Goal: Check status: Check status

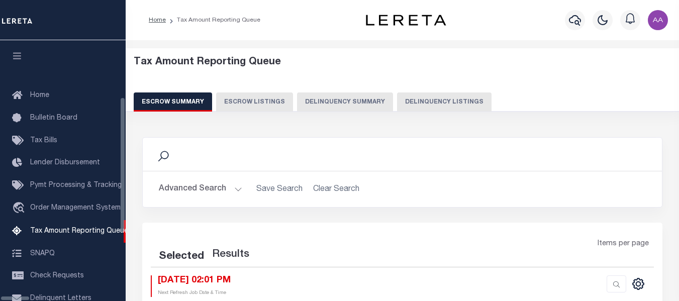
click at [402, 103] on button "Delinquency Listings" at bounding box center [444, 102] width 95 height 19
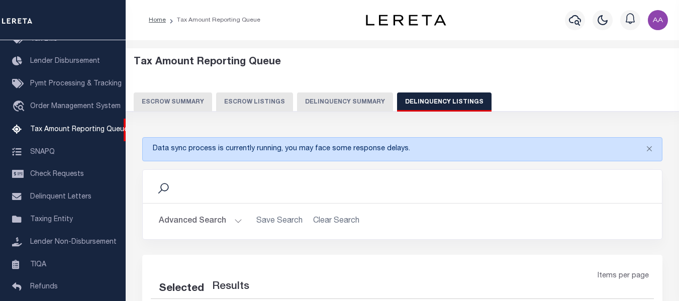
click at [177, 228] on button "Advanced Search" at bounding box center [200, 222] width 83 height 20
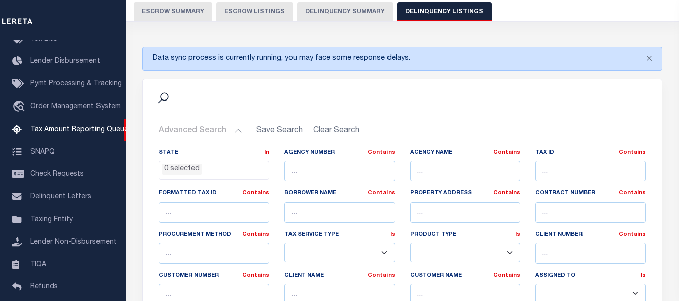
scroll to position [151, 0]
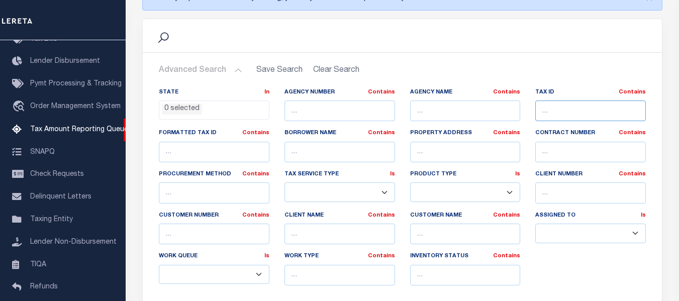
click at [549, 105] on input "text" at bounding box center [590, 111] width 111 height 21
paste input "0231111104011014000"
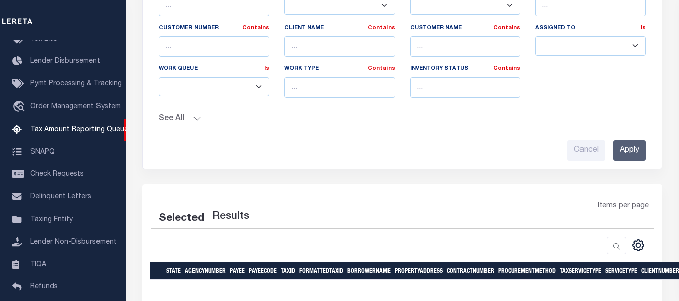
scroll to position [352, 0]
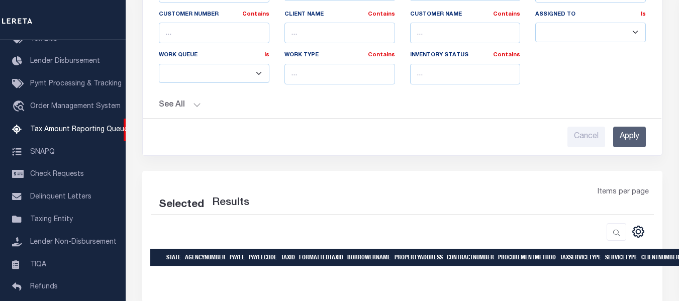
type input "0231111104011014000"
click at [629, 134] on input "Apply" at bounding box center [629, 137] width 33 height 21
click at [630, 133] on input "Apply" at bounding box center [629, 137] width 33 height 21
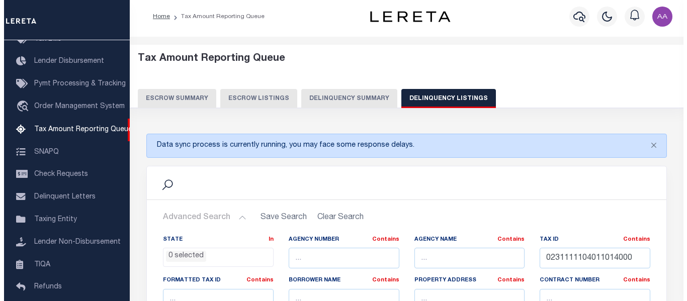
scroll to position [0, 0]
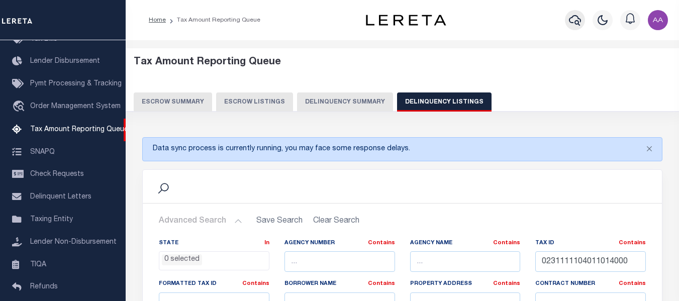
click at [575, 19] on icon "button" at bounding box center [575, 20] width 12 height 12
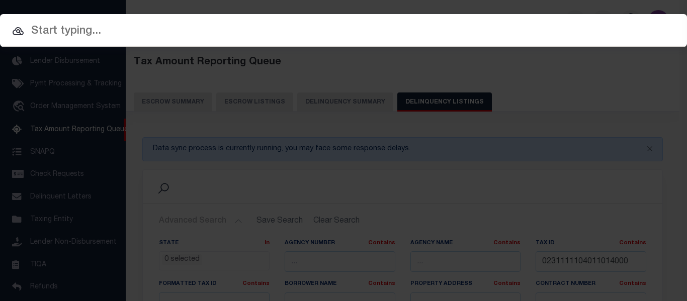
click at [129, 35] on input "text" at bounding box center [343, 32] width 687 height 18
paste input "0231111104011014000"
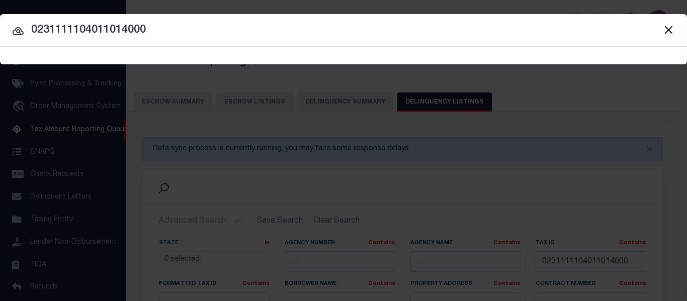
type input "0231111104011014000"
click at [175, 26] on input "0231111104011014000" at bounding box center [343, 31] width 687 height 18
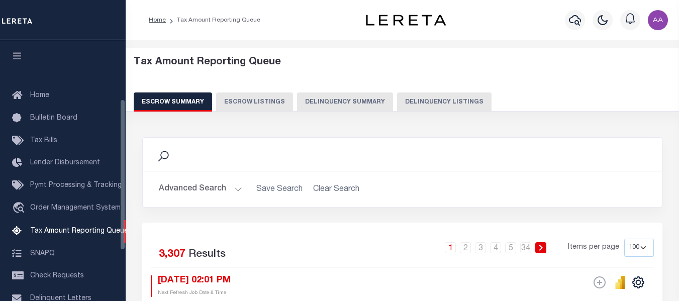
select select "100"
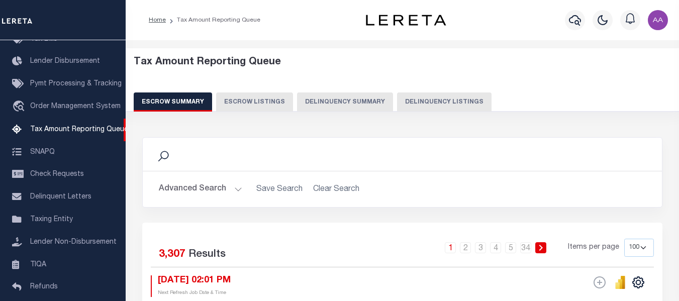
click at [440, 103] on button "Delinquency Listings" at bounding box center [444, 102] width 95 height 19
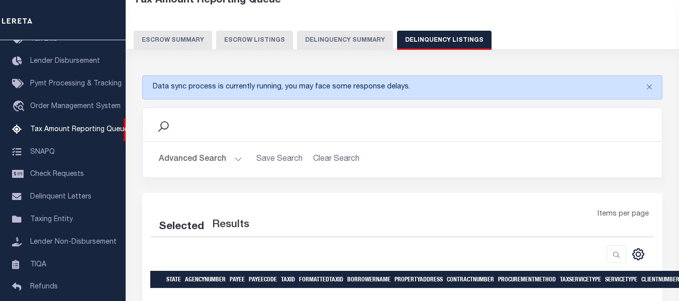
scroll to position [101, 0]
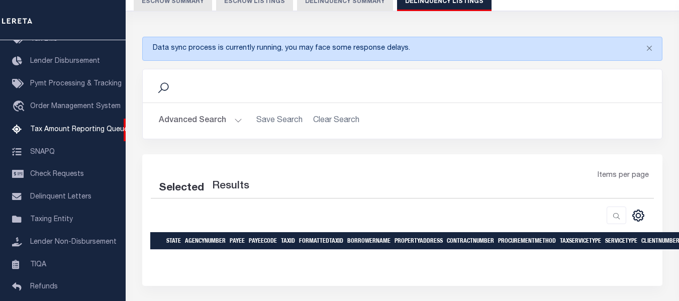
click at [202, 121] on button "Advanced Search" at bounding box center [200, 121] width 83 height 20
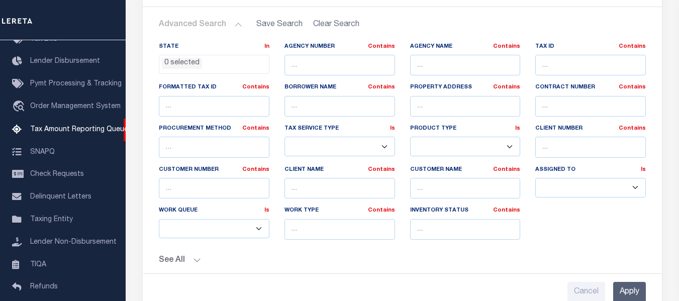
scroll to position [201, 0]
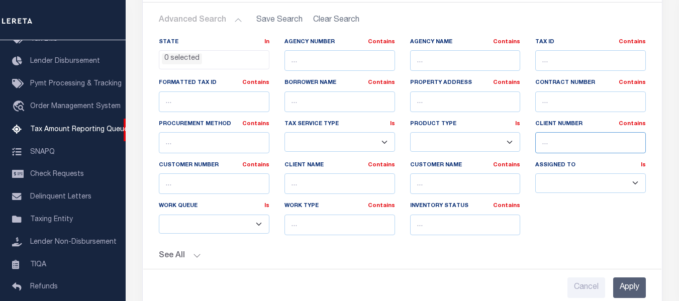
click at [560, 142] on input "text" at bounding box center [590, 142] width 111 height 21
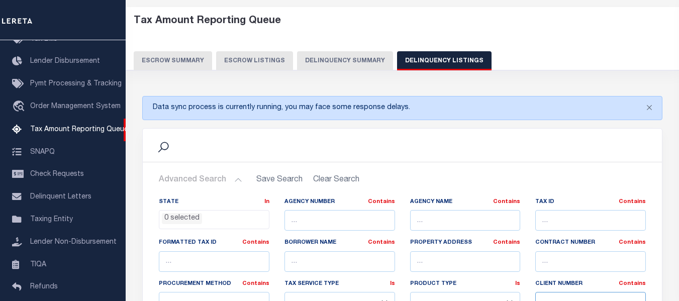
scroll to position [0, 0]
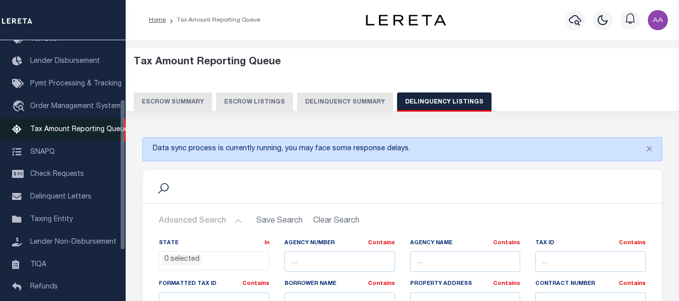
click at [76, 133] on span "Tax Amount Reporting Queue" at bounding box center [79, 129] width 98 height 7
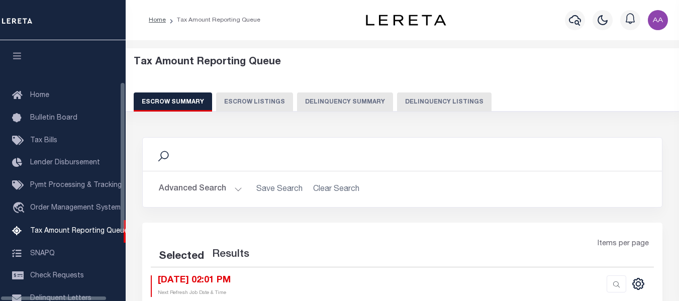
click at [419, 102] on button "Delinquency Listings" at bounding box center [444, 102] width 95 height 19
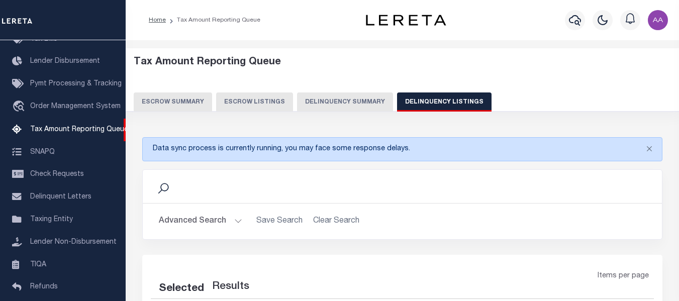
click at [432, 105] on button "Delinquency Listings" at bounding box center [444, 102] width 95 height 19
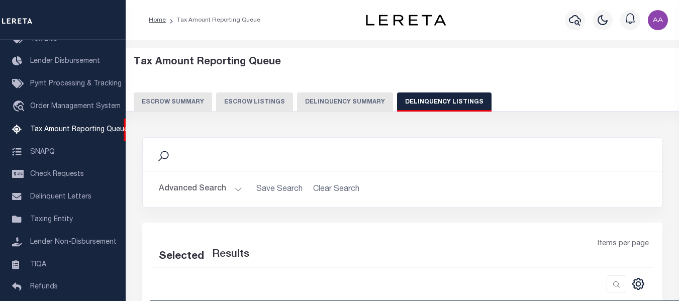
click at [410, 103] on button "Delinquency Listings" at bounding box center [444, 102] width 95 height 19
click at [425, 107] on button "Delinquency Listings" at bounding box center [444, 102] width 95 height 19
select select
click at [184, 193] on button "Advanced Search" at bounding box center [200, 189] width 83 height 20
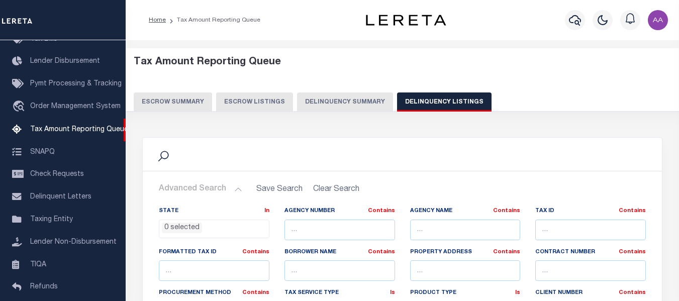
scroll to position [201, 0]
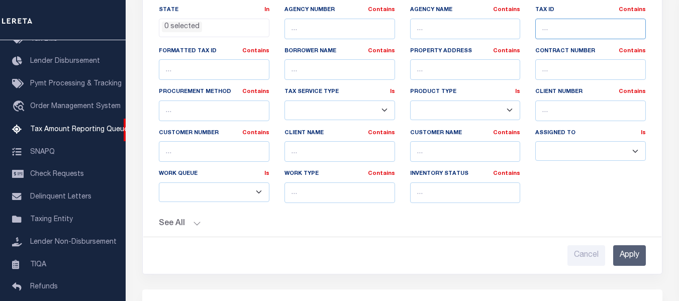
click at [557, 29] on input "text" at bounding box center [590, 29] width 111 height 21
paste input "0231120301009012000"
type input "0231120301009012000"
click at [626, 253] on input "Apply" at bounding box center [629, 255] width 33 height 21
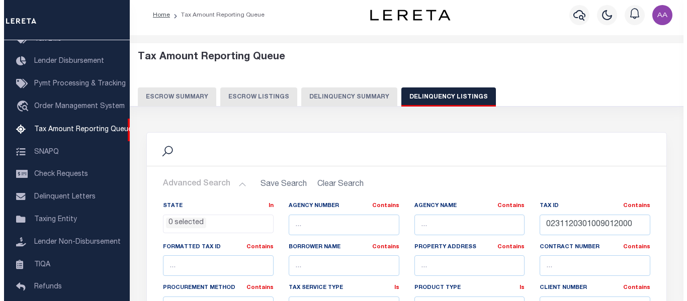
scroll to position [0, 0]
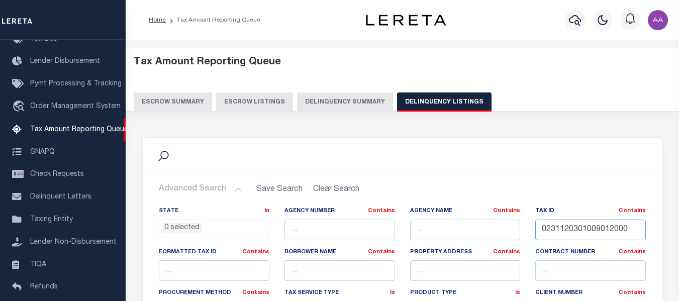
click at [621, 229] on input "0231120301009012000" at bounding box center [590, 230] width 111 height 21
click at [578, 25] on icon "button" at bounding box center [575, 20] width 12 height 11
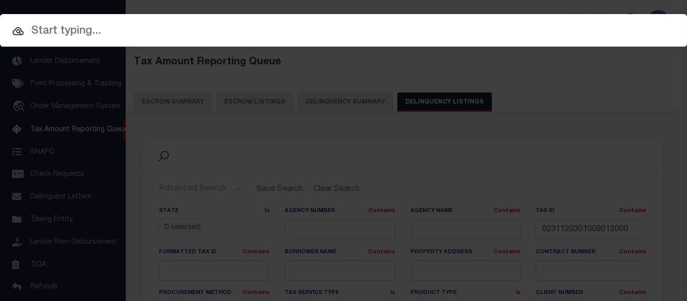
click at [125, 31] on input "text" at bounding box center [343, 32] width 687 height 18
paste input "0231120301009012000"
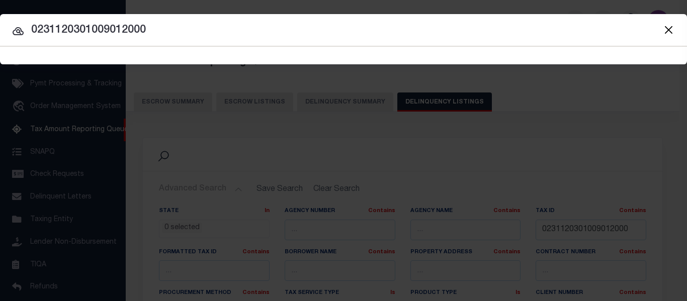
type input "0231120301009012000"
click at [189, 25] on input "0231120301009012000" at bounding box center [343, 31] width 687 height 18
click at [174, 27] on input "0231120301009012000" at bounding box center [343, 31] width 687 height 18
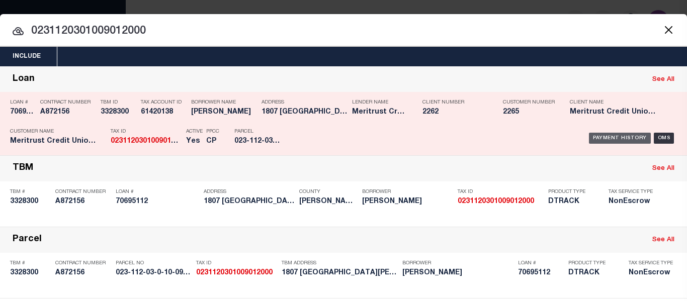
click at [603, 137] on div "Payment History" at bounding box center [620, 138] width 62 height 11
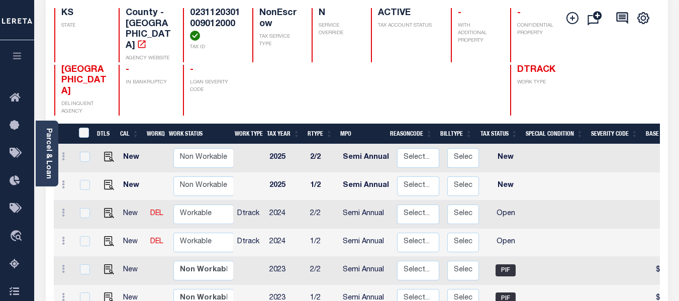
scroll to position [101, 0]
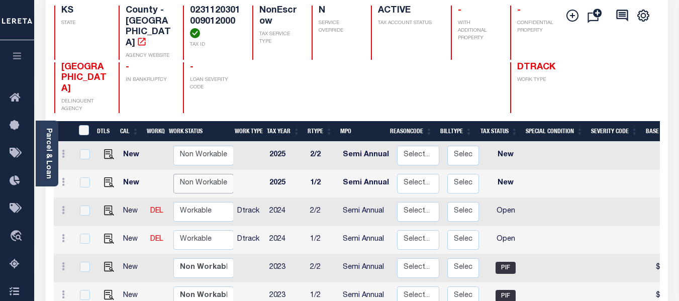
click at [204, 178] on select "Non Workable Workable" at bounding box center [203, 184] width 60 height 20
checkbox input "true"
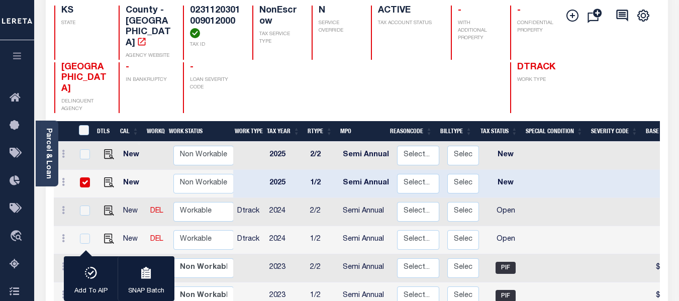
click at [255, 170] on td at bounding box center [249, 184] width 32 height 28
checkbox input "false"
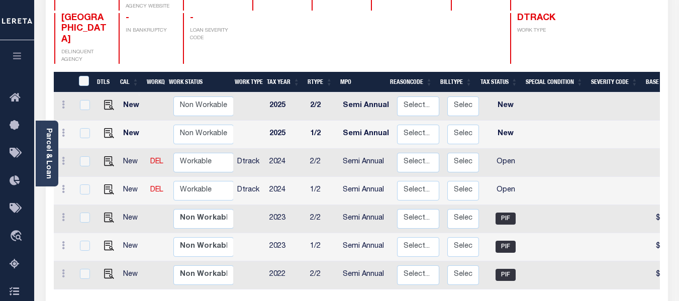
scroll to position [151, 0]
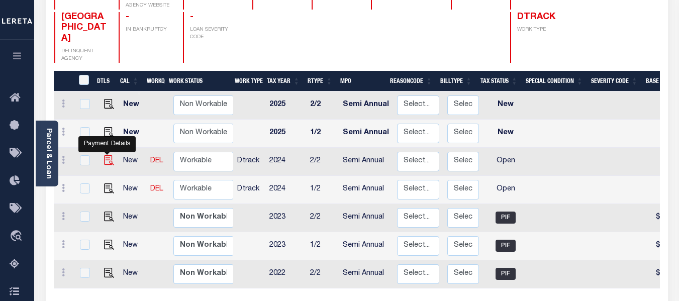
click at [107, 155] on img "" at bounding box center [109, 160] width 10 height 10
checkbox input "true"
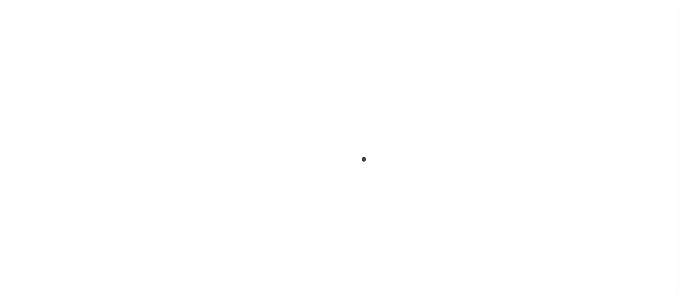
checkbox input "false"
type input "Semi Annual"
type input "[DATE]"
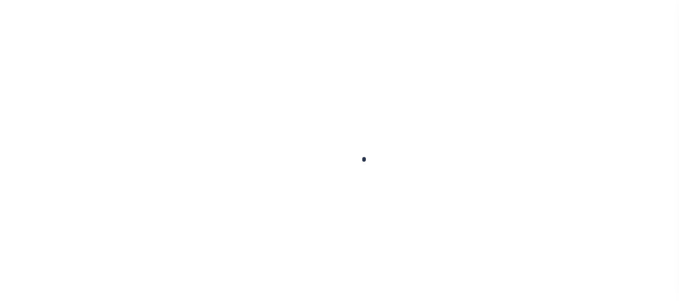
select select "OP2"
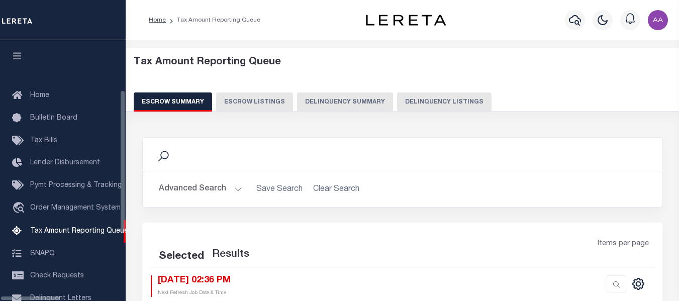
click at [404, 101] on button "Delinquency Listings" at bounding box center [444, 102] width 95 height 19
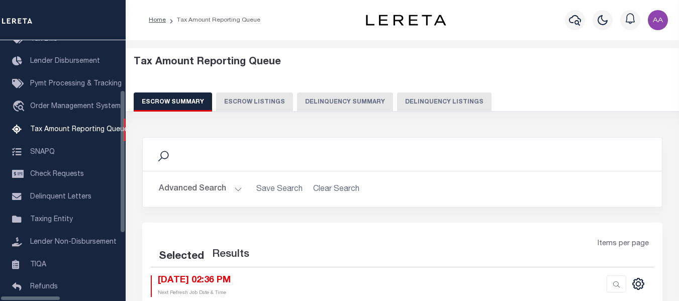
select select
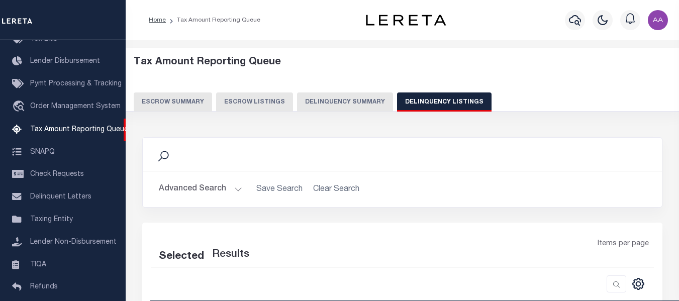
click at [206, 187] on button "Advanced Search" at bounding box center [200, 189] width 83 height 20
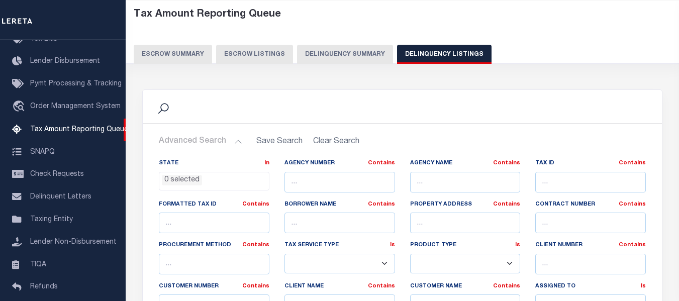
scroll to position [50, 0]
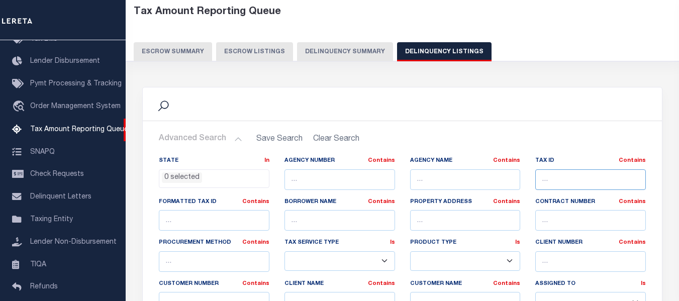
click at [569, 176] on input "text" at bounding box center [590, 179] width 111 height 21
paste input "67877145"
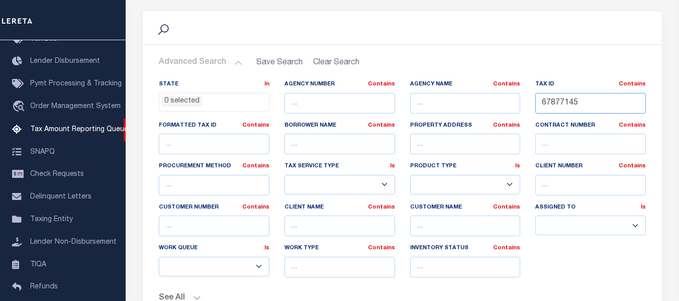
scroll to position [201, 0]
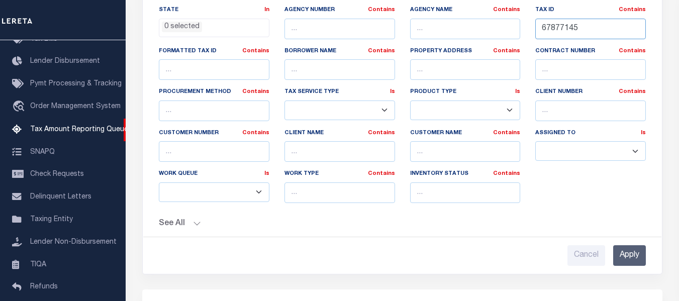
type input "67877145"
click at [628, 254] on input "Apply" at bounding box center [629, 255] width 33 height 21
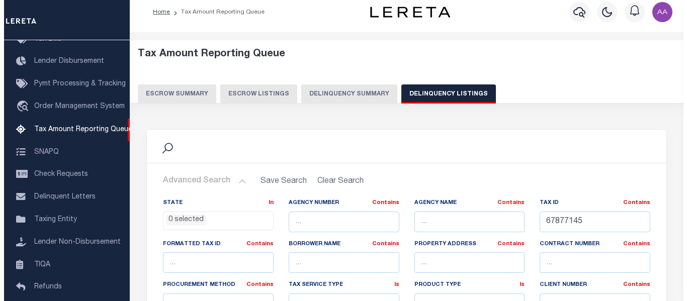
scroll to position [0, 0]
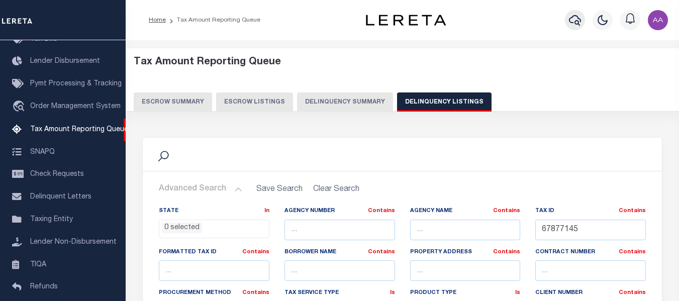
click at [574, 24] on icon "button" at bounding box center [575, 20] width 12 height 12
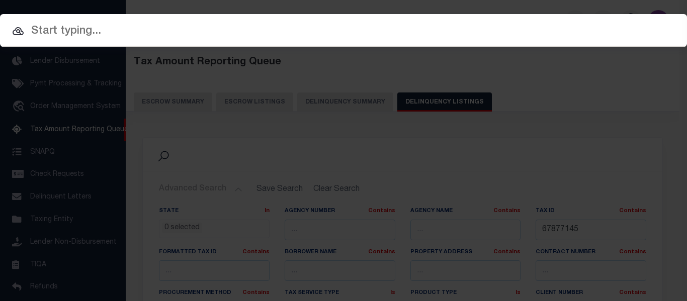
paste input "67877145"
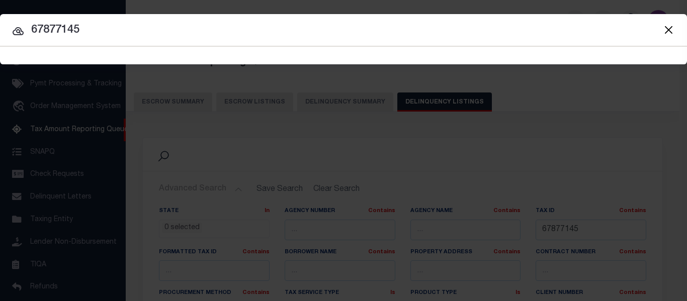
type input "67877145"
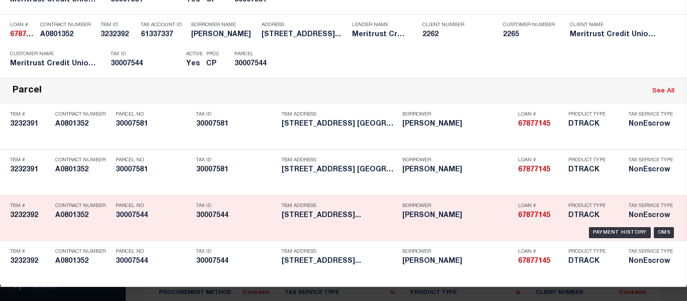
scroll to position [369, 0]
click at [593, 227] on div "Payment History" at bounding box center [620, 232] width 62 height 11
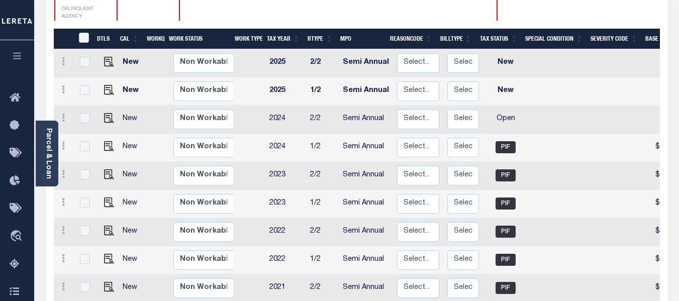
scroll to position [201, 0]
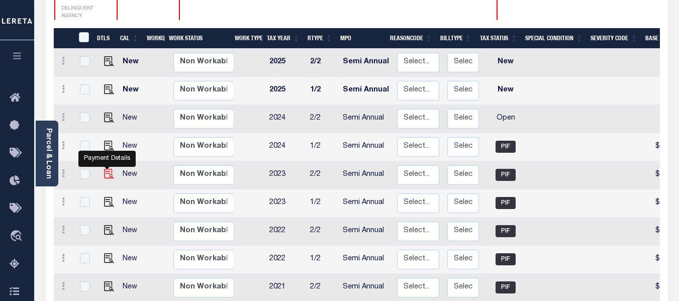
click at [110, 169] on img "" at bounding box center [109, 174] width 10 height 10
checkbox input "true"
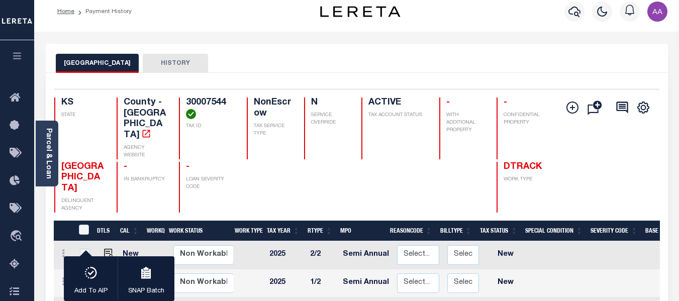
scroll to position [0, 0]
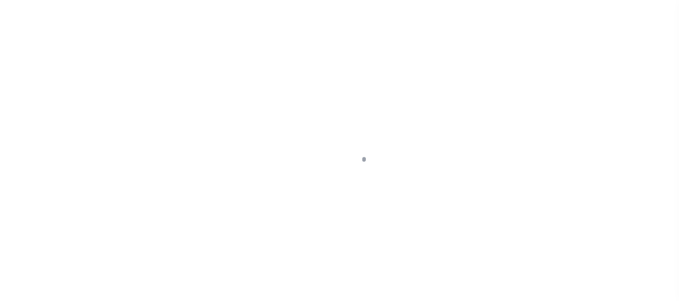
select select "PIF"
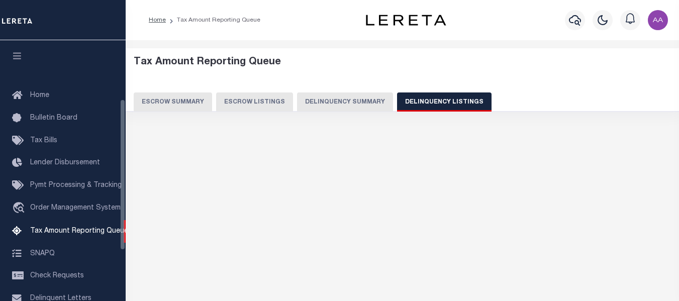
select select
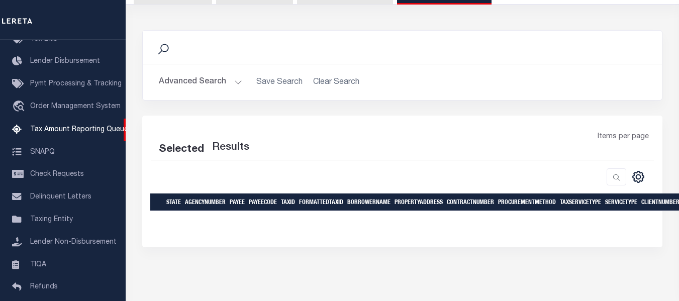
scroll to position [43, 0]
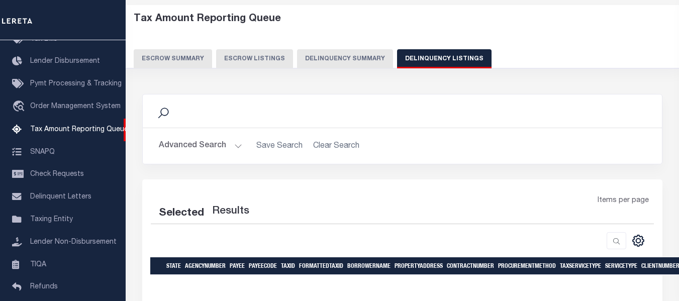
click at [195, 145] on button "Advanced Search" at bounding box center [200, 146] width 83 height 20
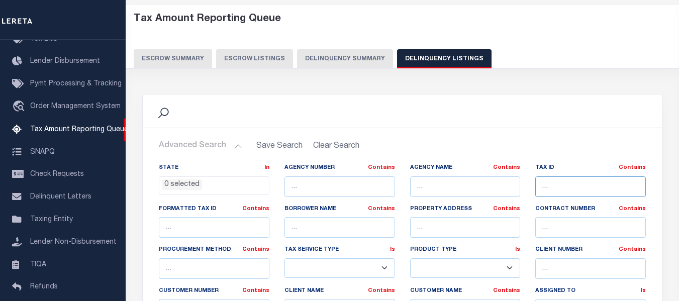
click at [552, 187] on input "text" at bounding box center [590, 186] width 111 height 21
paste input "30008582"
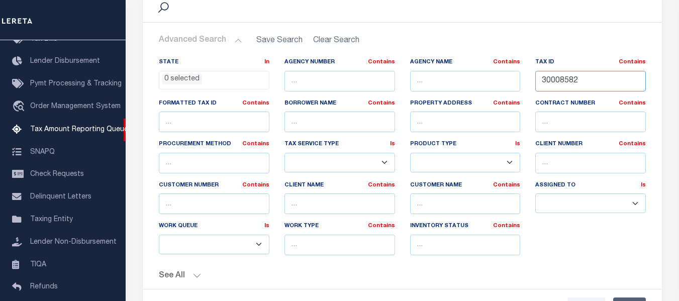
scroll to position [244, 0]
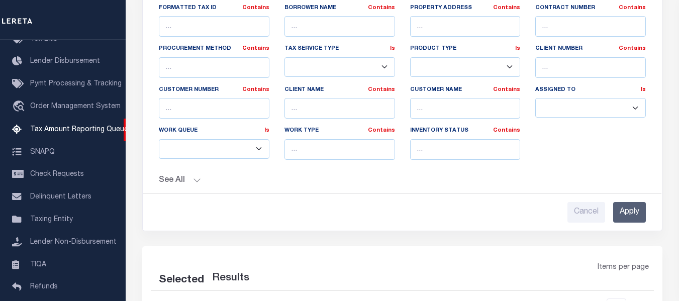
type input "30008582"
click at [625, 213] on input "Apply" at bounding box center [629, 212] width 33 height 21
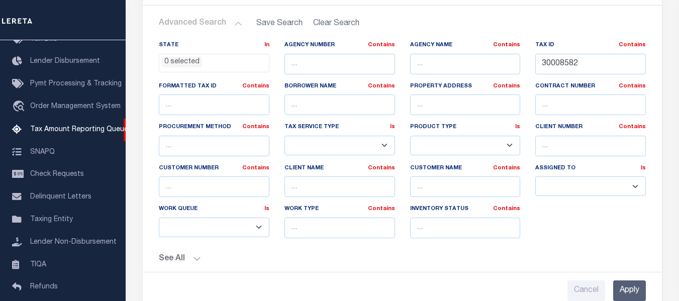
scroll to position [144, 0]
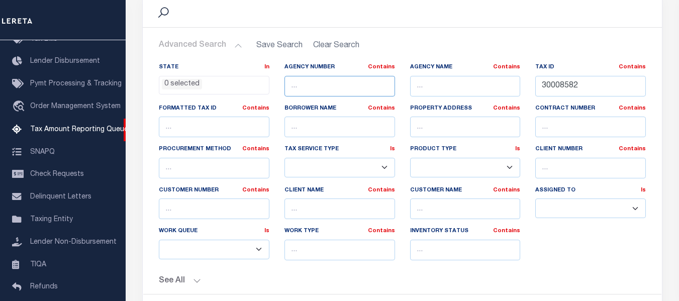
click at [322, 92] on input "text" at bounding box center [340, 86] width 111 height 21
paste input "150870000"
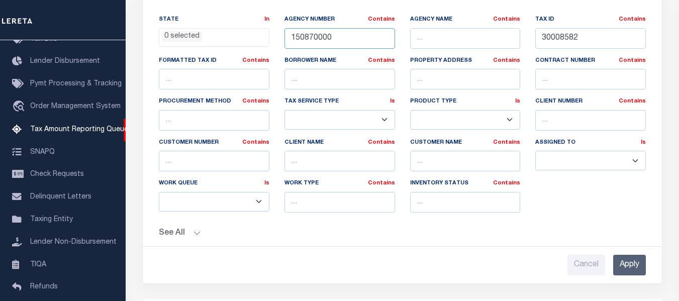
scroll to position [244, 0]
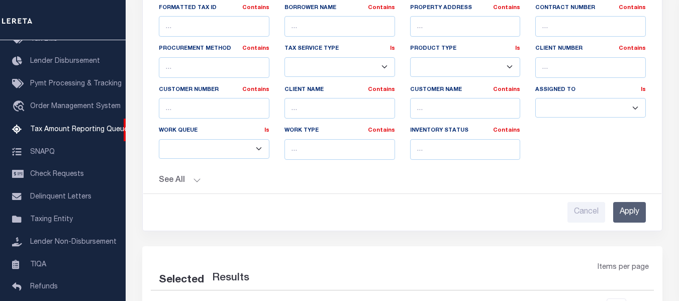
type input "150870000"
click at [618, 214] on input "Apply" at bounding box center [629, 212] width 33 height 21
click at [641, 209] on input "Apply" at bounding box center [629, 212] width 33 height 21
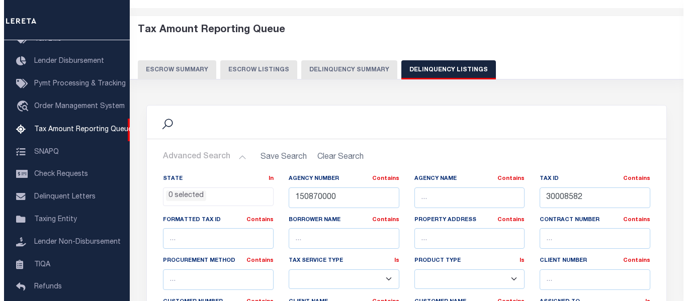
scroll to position [0, 0]
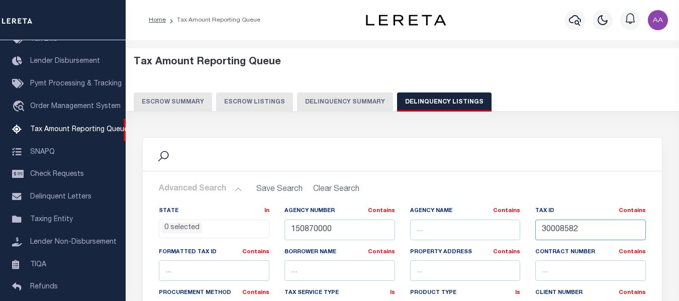
click at [566, 231] on input "30008582" at bounding box center [590, 230] width 111 height 21
click at [581, 24] on icon "button" at bounding box center [575, 20] width 12 height 12
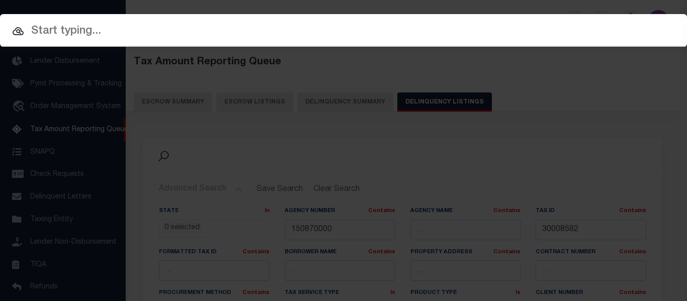
click at [88, 30] on input "text" at bounding box center [343, 32] width 687 height 18
paste input "30008582"
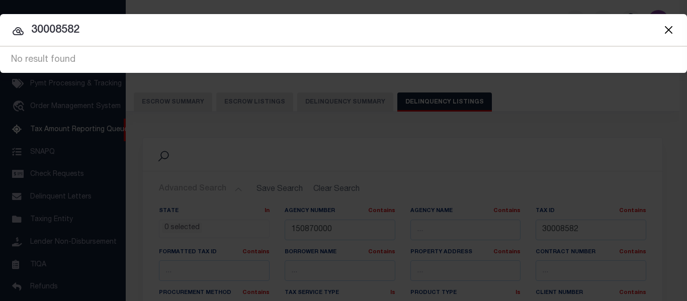
click at [198, 32] on input "30008582" at bounding box center [343, 31] width 687 height 18
click at [79, 30] on input "30008582" at bounding box center [343, 31] width 687 height 18
drag, startPoint x: 89, startPoint y: 28, endPoint x: 1, endPoint y: 36, distance: 88.8
click at [1, 36] on input "30008582" at bounding box center [343, 31] width 687 height 18
paste input "71604295"
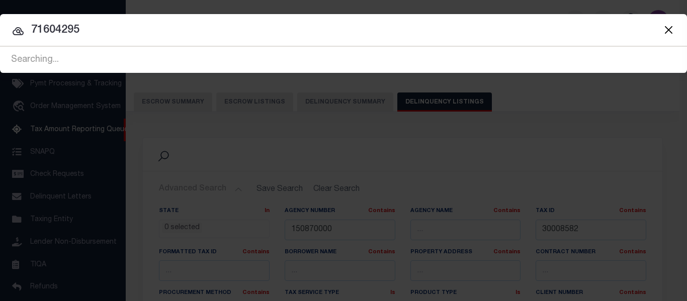
type input "71604295"
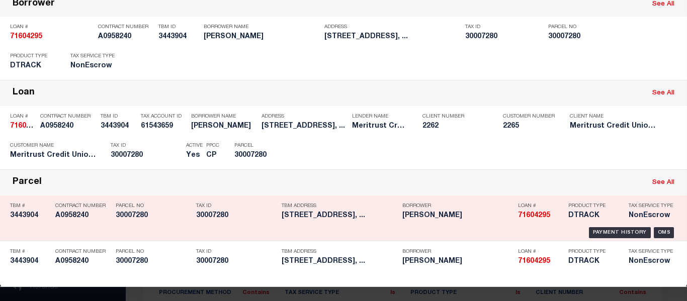
scroll to position [113, 0]
click at [597, 227] on div "Payment History" at bounding box center [620, 232] width 62 height 11
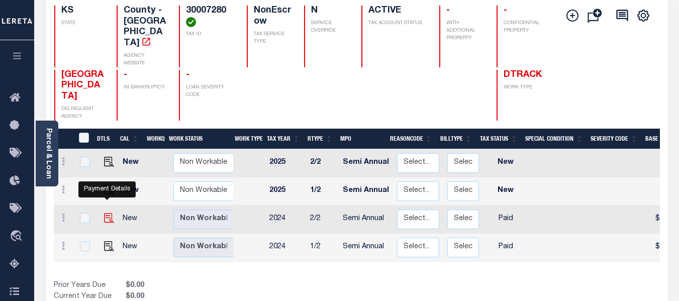
click at [108, 213] on img "" at bounding box center [109, 218] width 10 height 10
checkbox input "true"
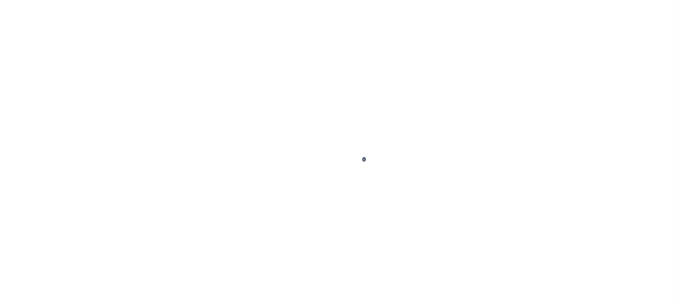
select select "PYD"
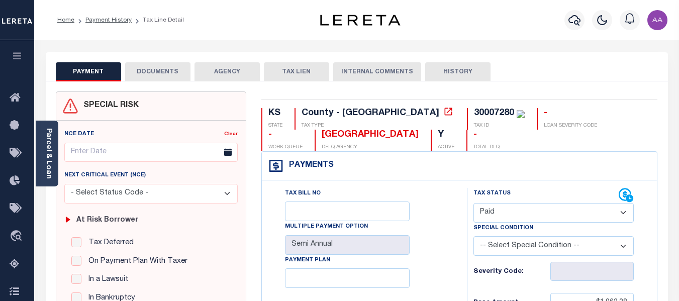
click at [167, 71] on button "DOCUMENTS" at bounding box center [157, 71] width 65 height 19
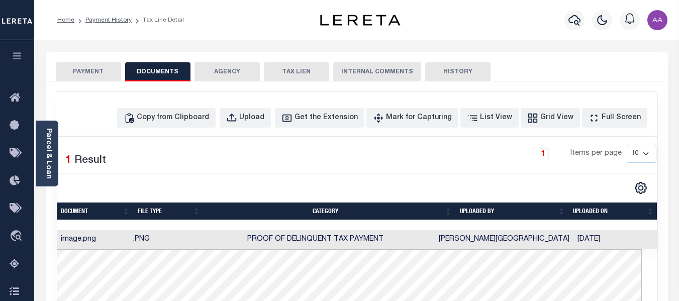
click at [103, 69] on button "PAYMENT" at bounding box center [88, 71] width 65 height 19
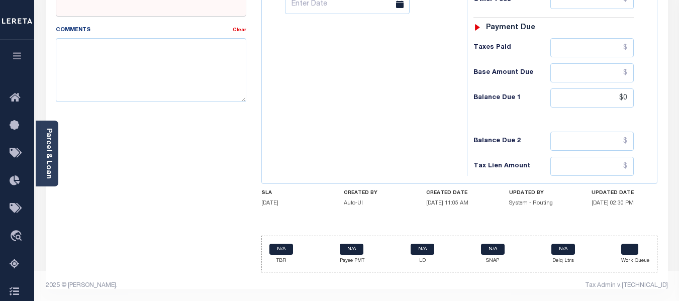
scroll to position [458, 0]
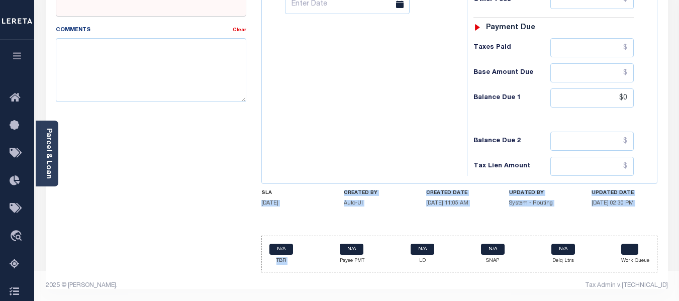
drag, startPoint x: 255, startPoint y: 202, endPoint x: 341, endPoint y: 216, distance: 86.6
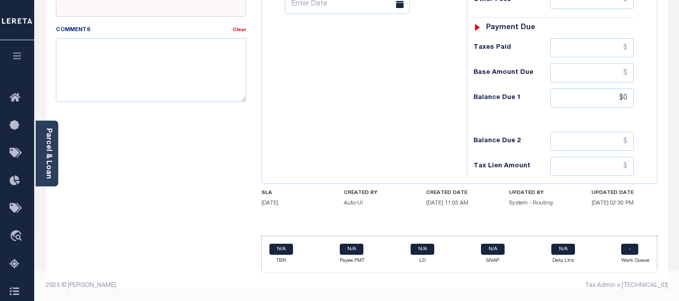
drag, startPoint x: 484, startPoint y: 205, endPoint x: 473, endPoint y: 210, distance: 12.2
click at [429, 204] on h5 "06/12/2025 11:05 AM" at bounding box center [459, 203] width 66 height 7
drag, startPoint x: 584, startPoint y: 205, endPoint x: 626, endPoint y: 205, distance: 42.7
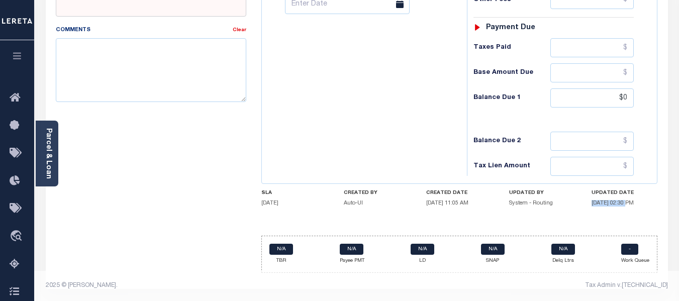
click at [626, 205] on div "SLA 09/30/2025 CREATED BY Auto-UI CREATED DATE 06/12/2025 11:05 AM UPDATED BY S…" at bounding box center [459, 200] width 397 height 21
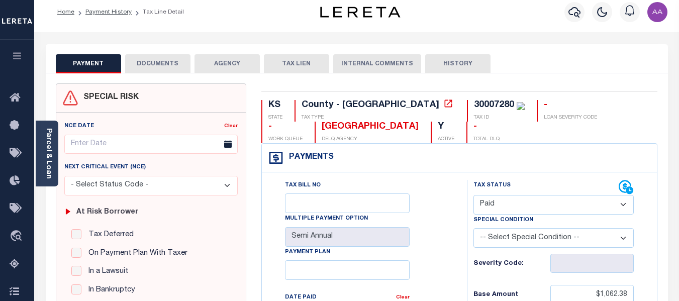
scroll to position [0, 0]
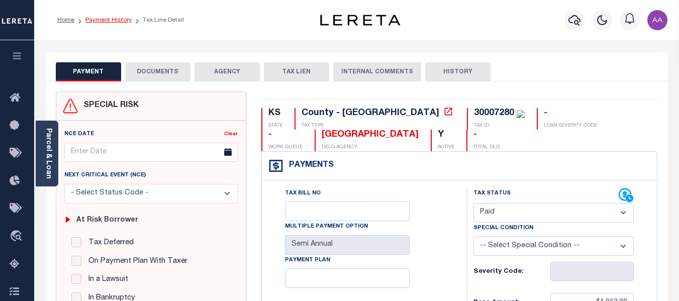
click at [122, 22] on link "Payment History" at bounding box center [108, 20] width 46 height 6
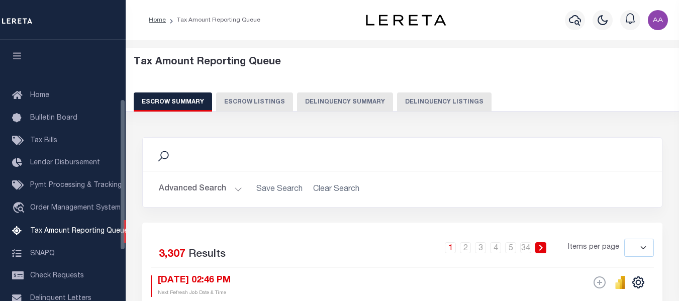
select select
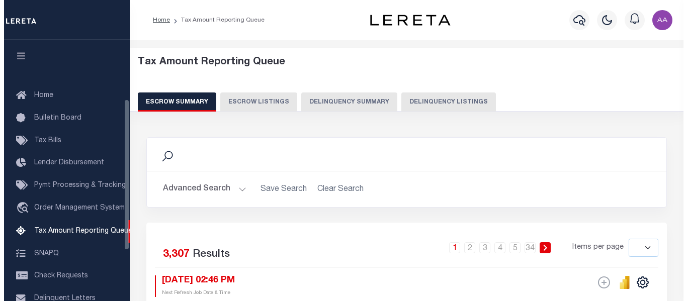
scroll to position [102, 0]
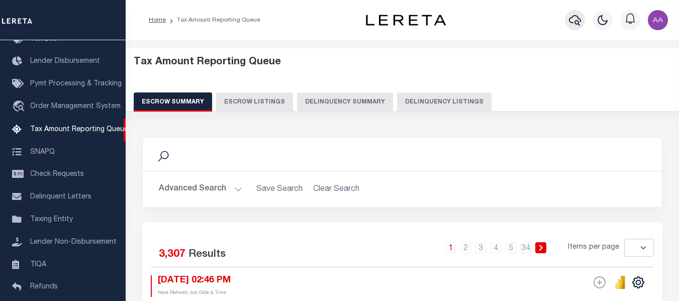
click at [575, 21] on icon "button" at bounding box center [575, 20] width 12 height 12
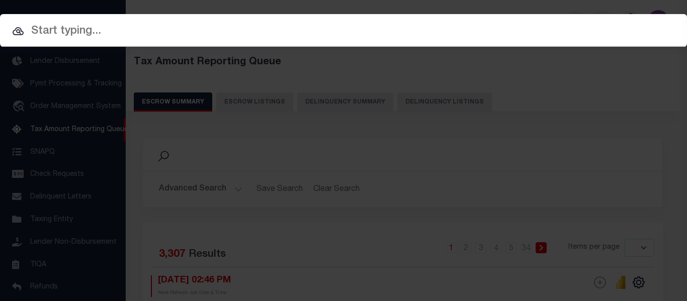
click at [125, 38] on input "text" at bounding box center [343, 32] width 687 height 18
paste input "71721338"
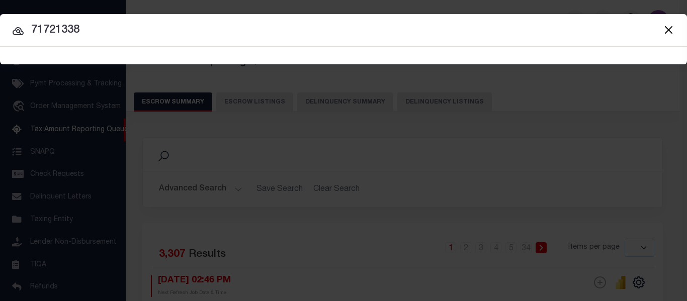
type input "71721338"
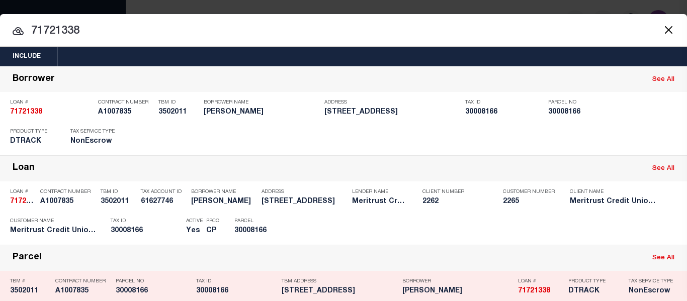
scroll to position [101, 0]
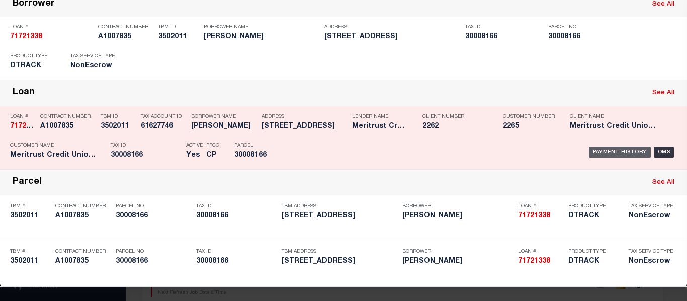
click at [607, 147] on div "Payment History" at bounding box center [620, 152] width 62 height 11
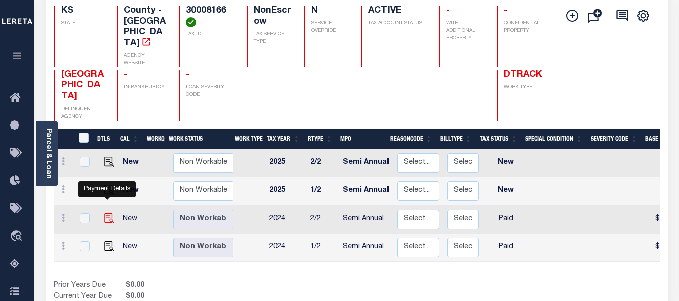
click at [111, 213] on img "" at bounding box center [109, 218] width 10 height 10
checkbox input "true"
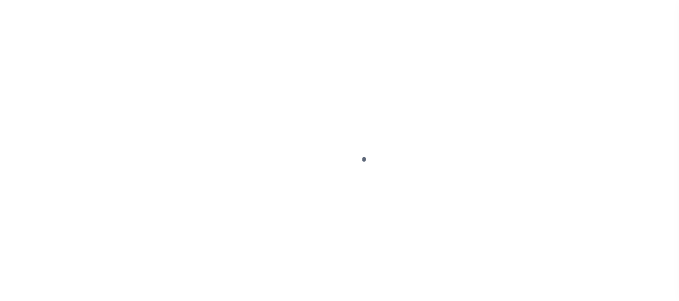
select select "PYD"
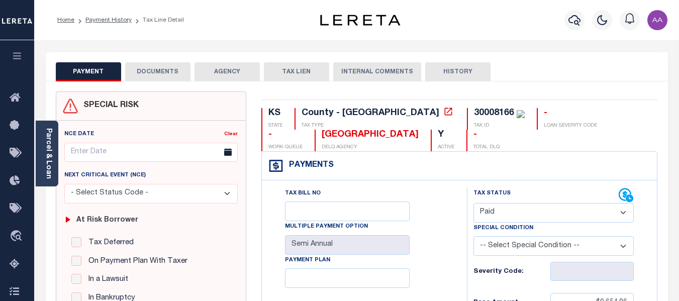
click at [184, 78] on button "DOCUMENTS" at bounding box center [157, 71] width 65 height 19
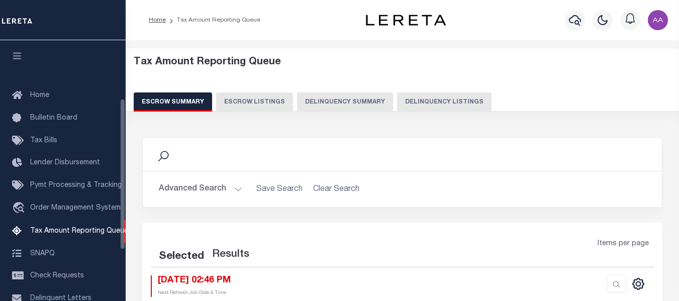
click at [413, 95] on button "Delinquency Listings" at bounding box center [444, 102] width 95 height 19
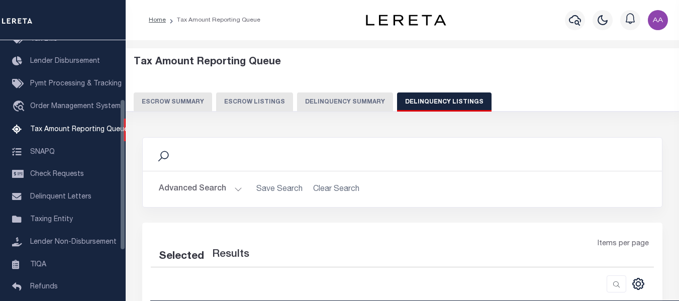
click at [410, 100] on button "Delinquency Listings" at bounding box center [444, 102] width 95 height 19
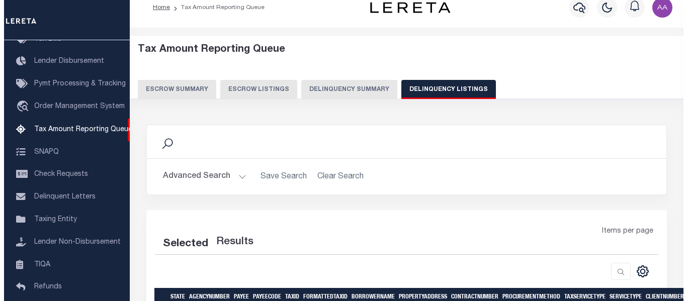
scroll to position [0, 0]
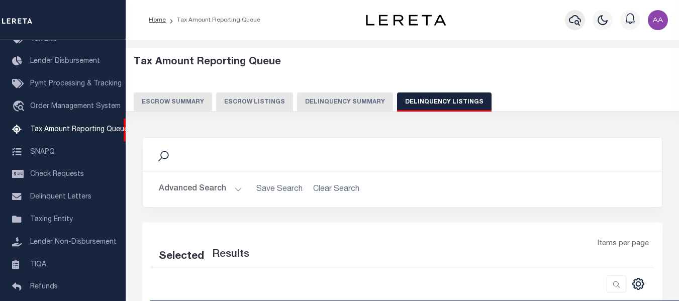
click at [574, 20] on icon "button" at bounding box center [575, 20] width 12 height 12
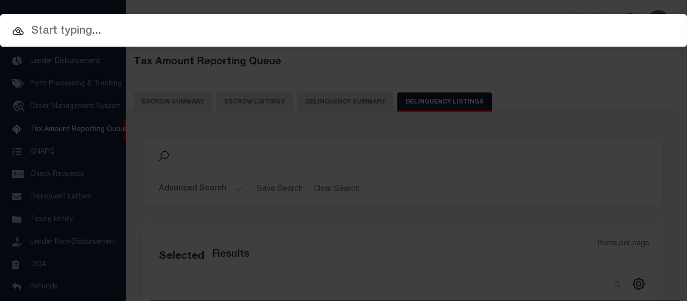
click at [144, 32] on input "text" at bounding box center [343, 32] width 687 height 18
paste input "40248898"
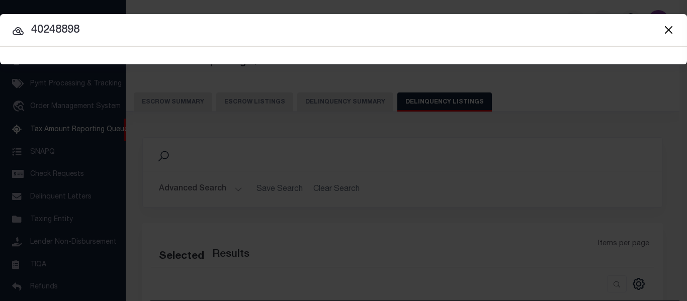
type input "40248898"
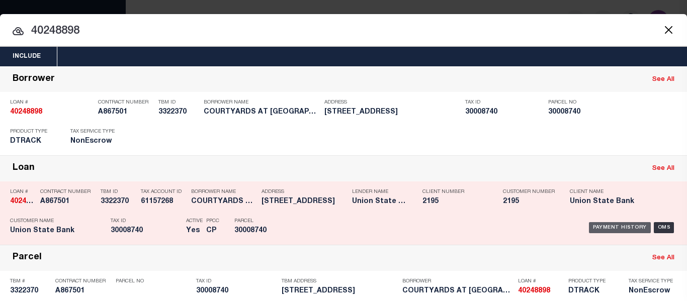
click at [606, 229] on div "Payment History" at bounding box center [620, 227] width 62 height 11
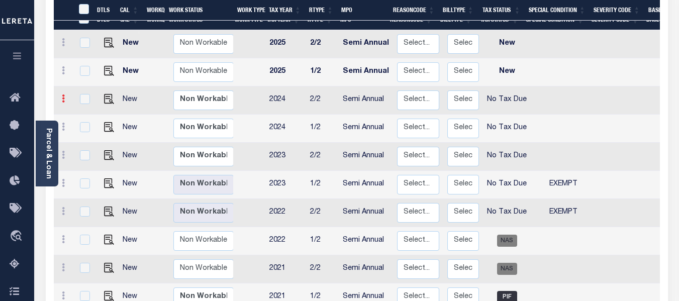
click at [61, 96] on link at bounding box center [63, 100] width 11 height 8
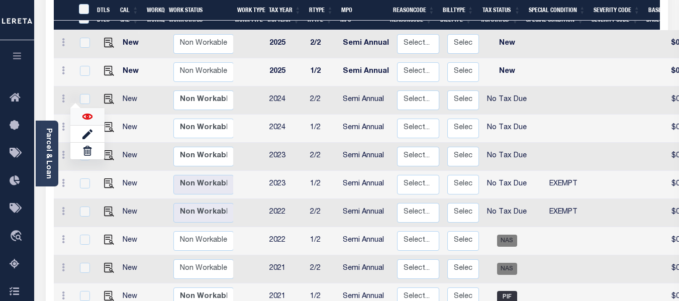
click at [87, 112] on img at bounding box center [87, 117] width 10 height 10
checkbox input "true"
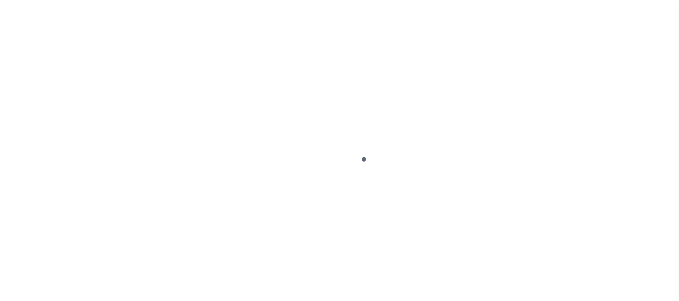
select select "NTX"
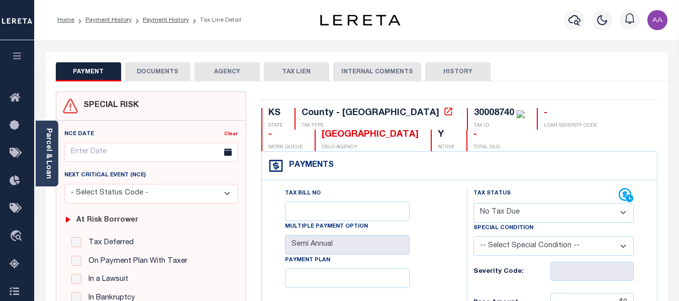
click at [155, 71] on button "DOCUMENTS" at bounding box center [157, 71] width 65 height 19
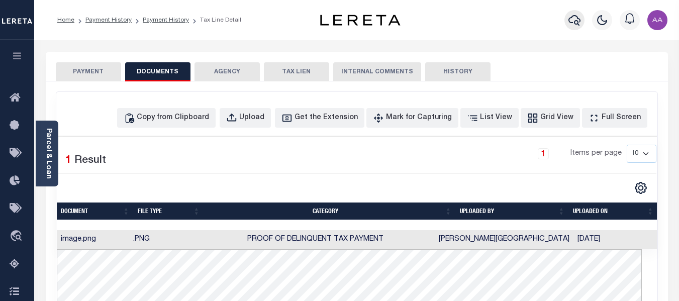
click at [573, 21] on icon "button" at bounding box center [575, 20] width 12 height 12
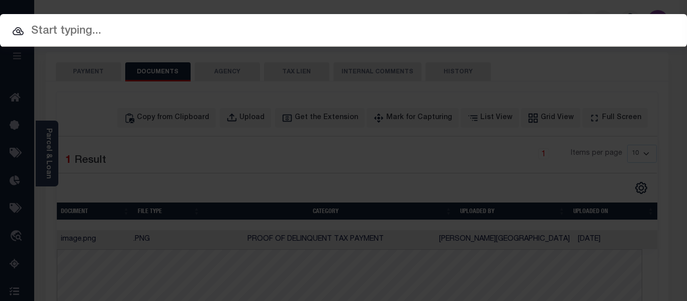
paste input "67877145"
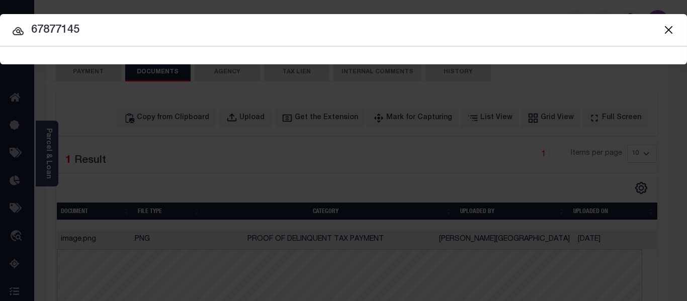
type input "67877145"
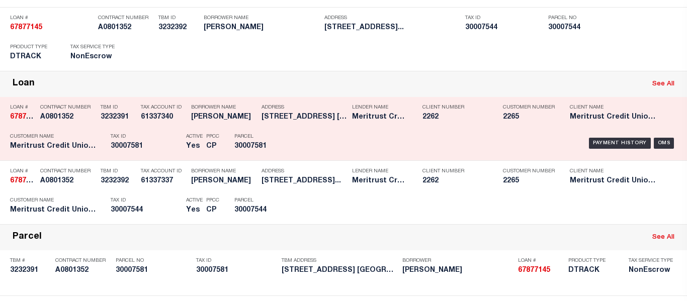
scroll to position [151, 0]
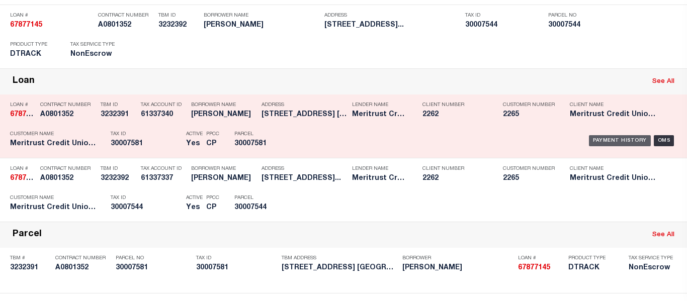
click at [608, 142] on div "Payment History" at bounding box center [620, 140] width 62 height 11
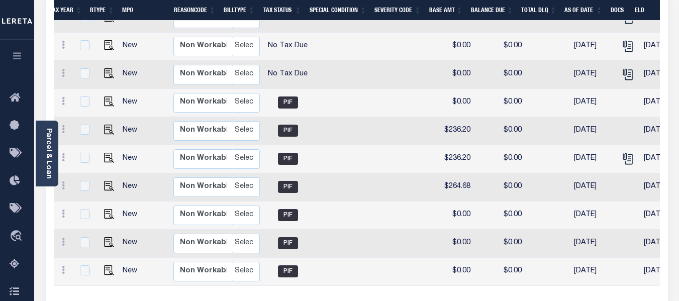
scroll to position [0, 54]
